Goal: Transaction & Acquisition: Book appointment/travel/reservation

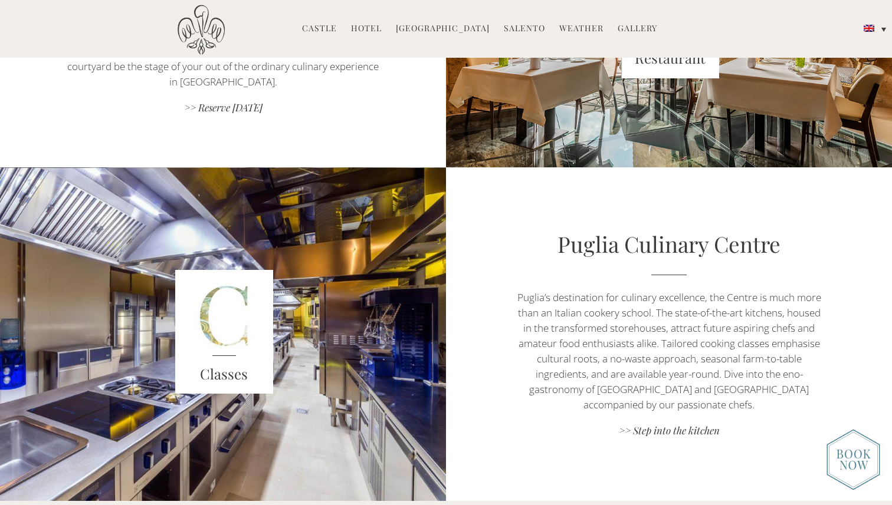
scroll to position [1161, 0]
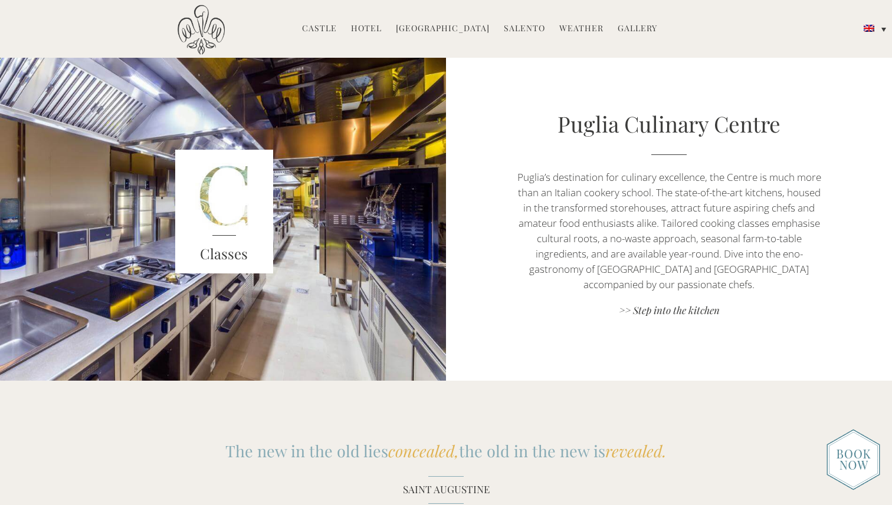
click at [379, 30] on link "Hotel" at bounding box center [366, 29] width 31 height 14
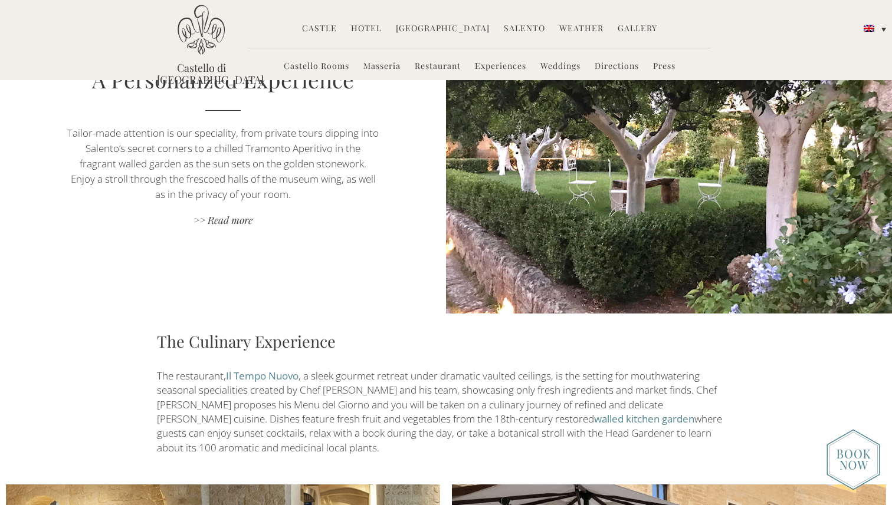
scroll to position [1114, 0]
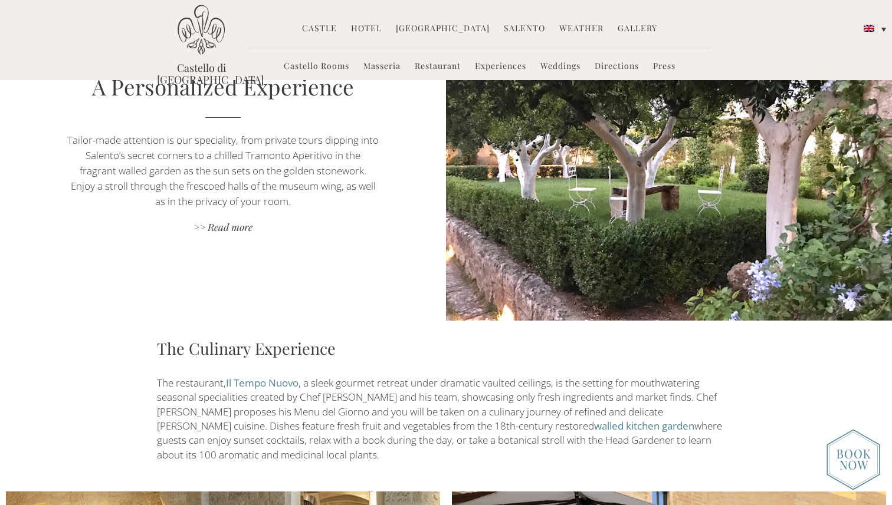
click at [329, 67] on link "Castello Rooms" at bounding box center [316, 67] width 65 height 14
